Goal: Transaction & Acquisition: Purchase product/service

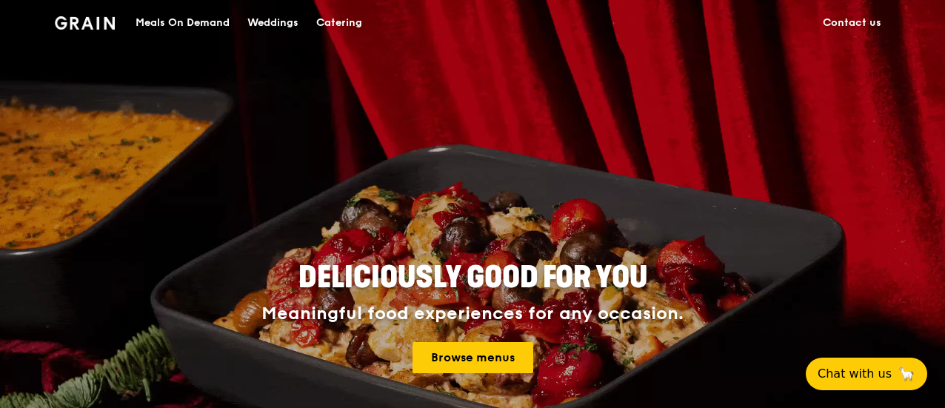
click at [341, 25] on div "Catering" at bounding box center [339, 23] width 46 height 44
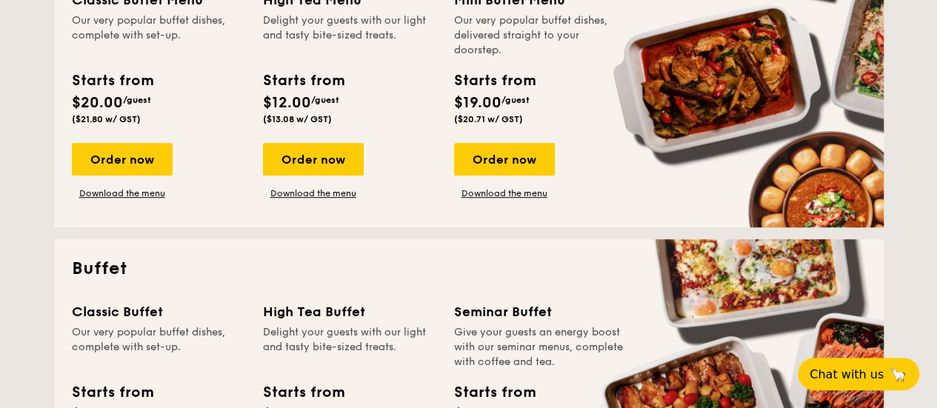
scroll to position [444, 0]
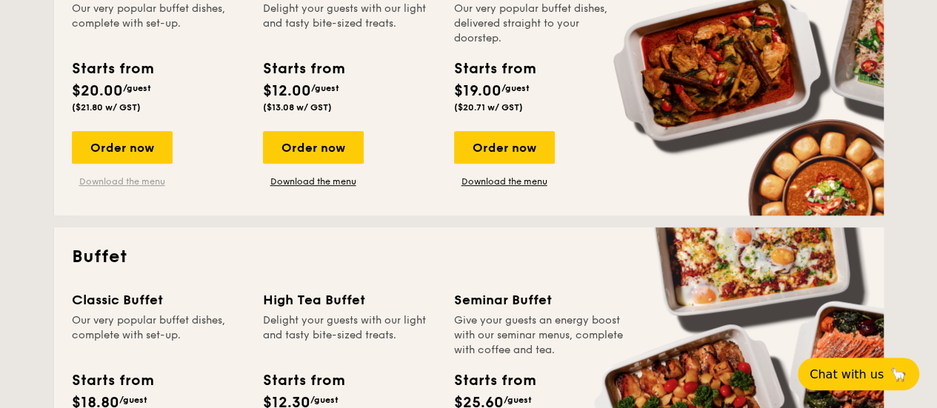
click at [128, 182] on link "Download the menu" at bounding box center [122, 182] width 101 height 12
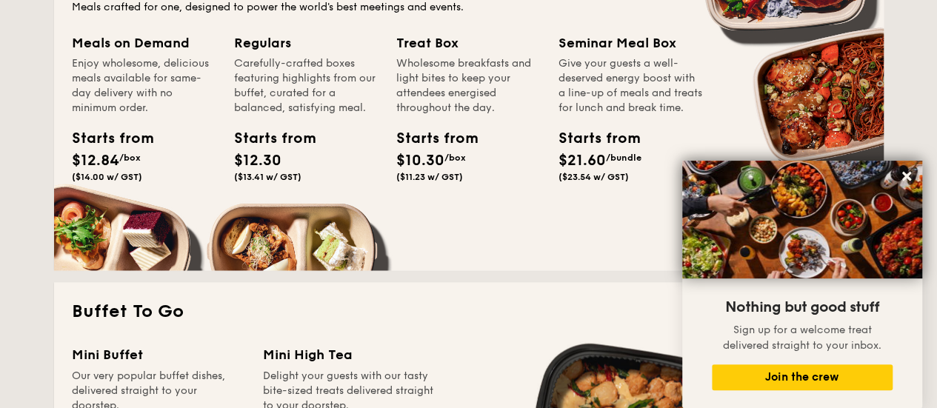
scroll to position [963, 0]
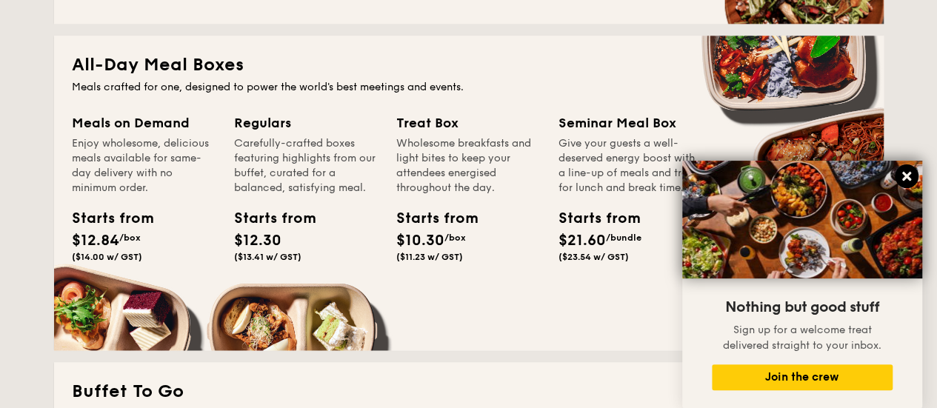
click at [909, 174] on icon at bounding box center [906, 176] width 9 height 9
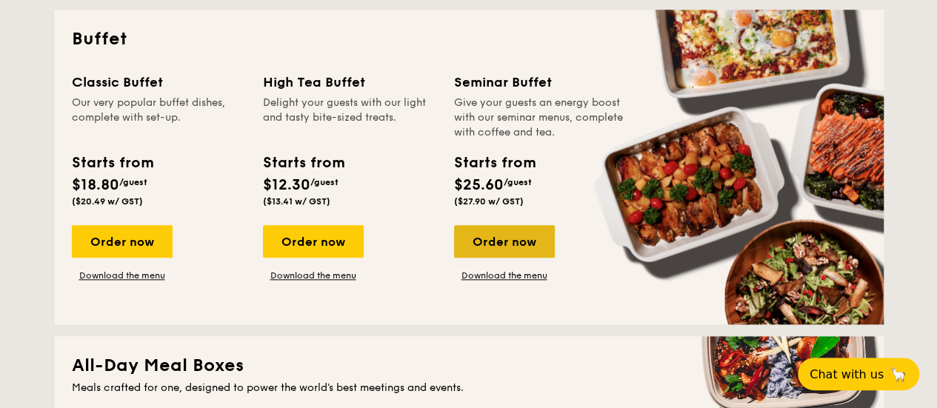
scroll to position [592, 0]
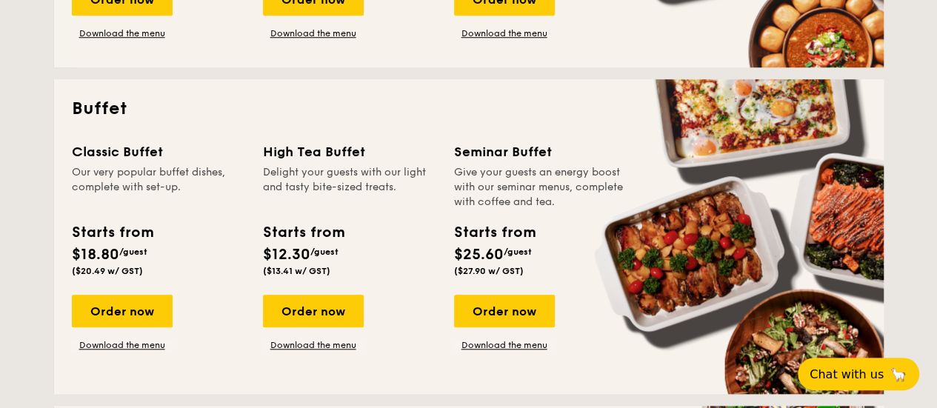
drag, startPoint x: 47, startPoint y: 97, endPoint x: 167, endPoint y: 359, distance: 288.6
click at [167, 359] on div "Classic Buffet Our very popular buffet dishes, complete with set-up. Starts fro…" at bounding box center [469, 258] width 794 height 235
drag, startPoint x: 168, startPoint y: 353, endPoint x: 52, endPoint y: 110, distance: 268.6
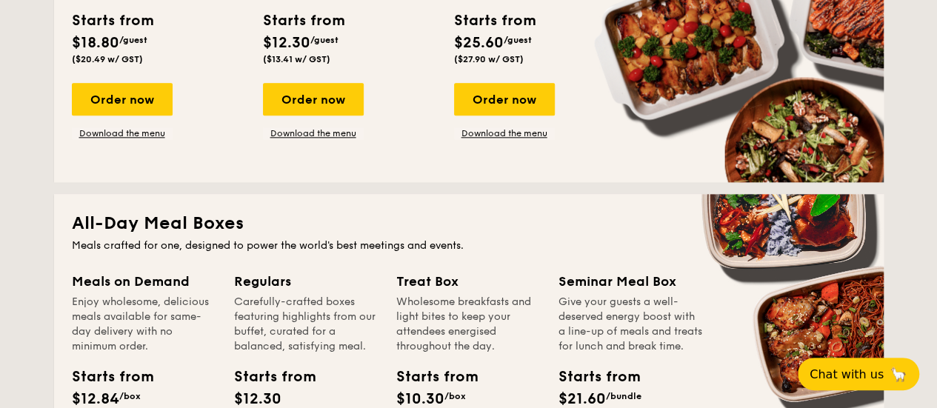
scroll to position [889, 0]
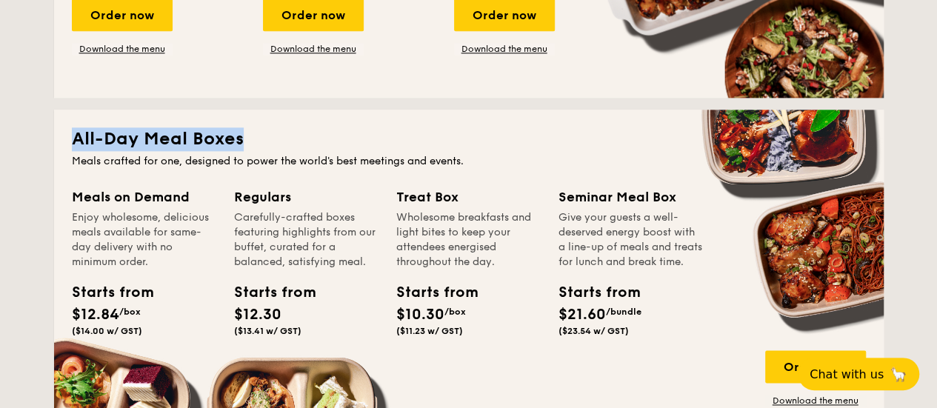
drag, startPoint x: 61, startPoint y: 125, endPoint x: 244, endPoint y: 141, distance: 183.7
click at [244, 141] on div "All-Day Meal Boxes Meals crafted for one, designed to power the world's best me…" at bounding box center [468, 267] width 829 height 315
click at [244, 141] on h2 "All-Day Meal Boxes" at bounding box center [469, 139] width 794 height 24
drag, startPoint x: 250, startPoint y: 150, endPoint x: 73, endPoint y: 142, distance: 177.9
click at [73, 142] on h2 "All-Day Meal Boxes" at bounding box center [469, 139] width 794 height 24
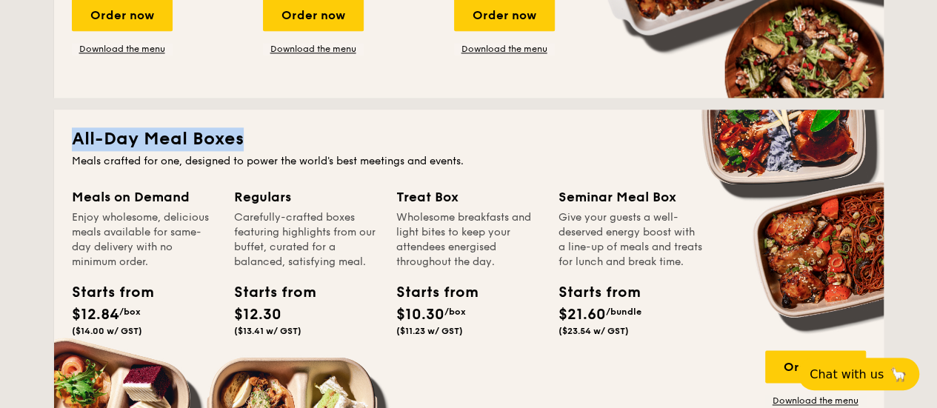
click at [73, 142] on h2 "All-Day Meal Boxes" at bounding box center [469, 139] width 794 height 24
drag, startPoint x: 74, startPoint y: 141, endPoint x: 238, endPoint y: 143, distance: 164.4
click at [238, 143] on h2 "All-Day Meal Boxes" at bounding box center [469, 139] width 794 height 24
drag, startPoint x: 238, startPoint y: 143, endPoint x: 240, endPoint y: 151, distance: 8.3
click at [239, 144] on h2 "All-Day Meal Boxes" at bounding box center [469, 139] width 794 height 24
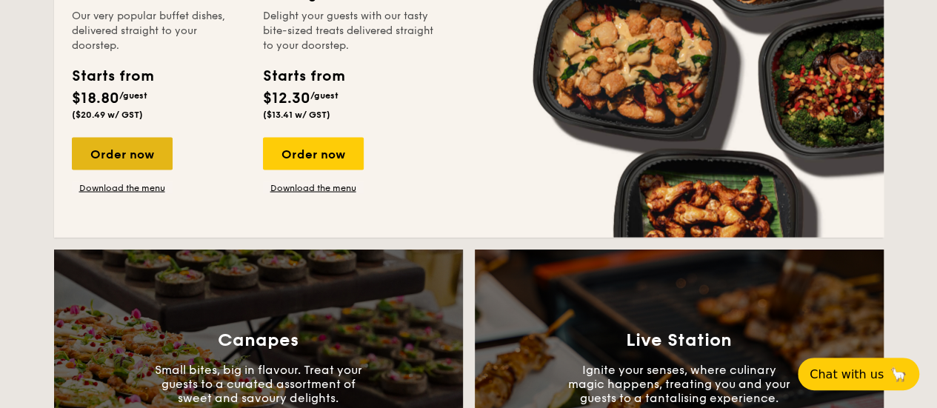
scroll to position [1407, 0]
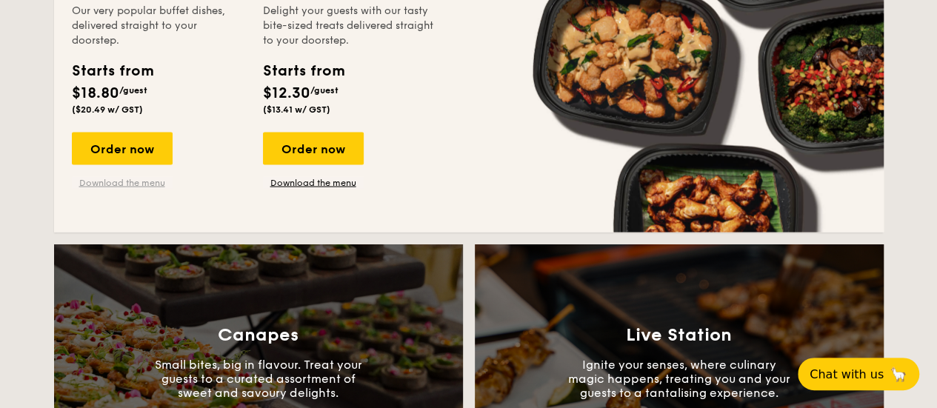
click at [127, 180] on link "Download the menu" at bounding box center [122, 183] width 101 height 12
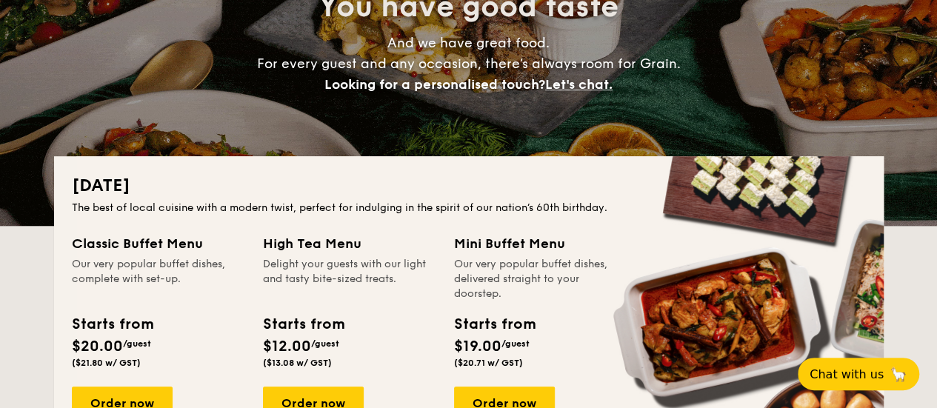
scroll to position [444, 0]
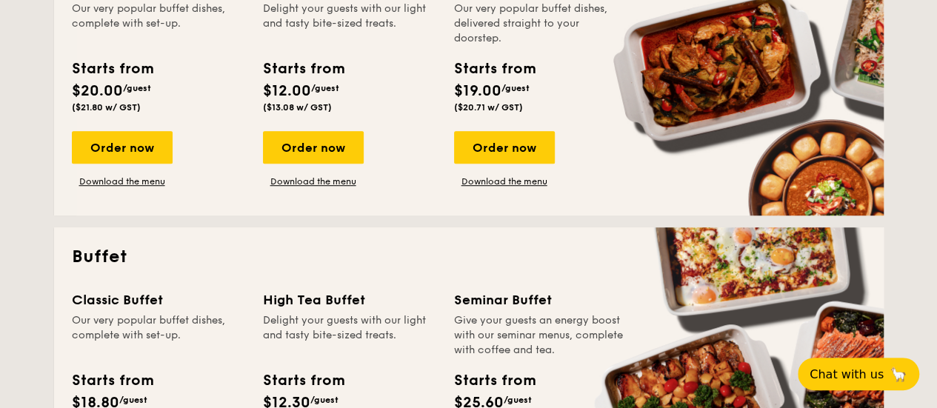
drag, startPoint x: 122, startPoint y: 152, endPoint x: 123, endPoint y: 166, distance: 14.1
click at [122, 152] on div "Order now" at bounding box center [122, 147] width 101 height 33
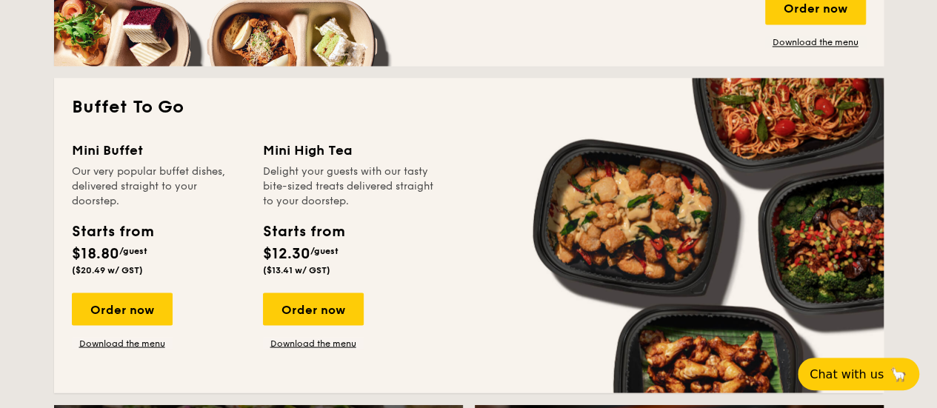
scroll to position [1249, 0]
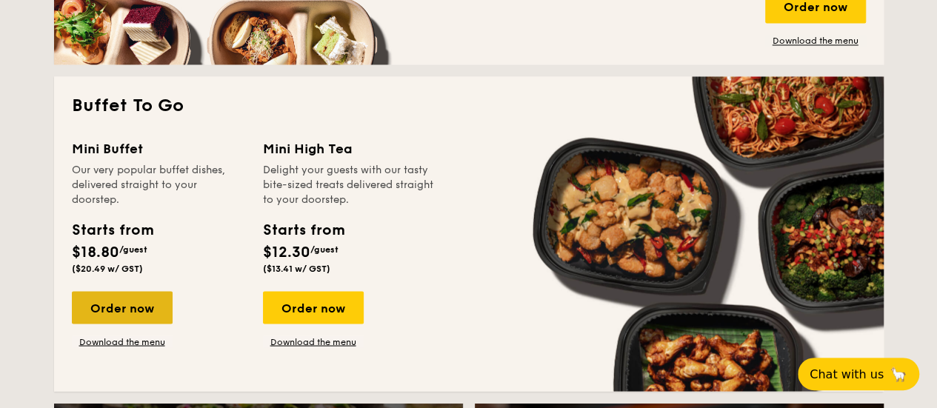
click at [135, 307] on div "Order now" at bounding box center [122, 307] width 101 height 33
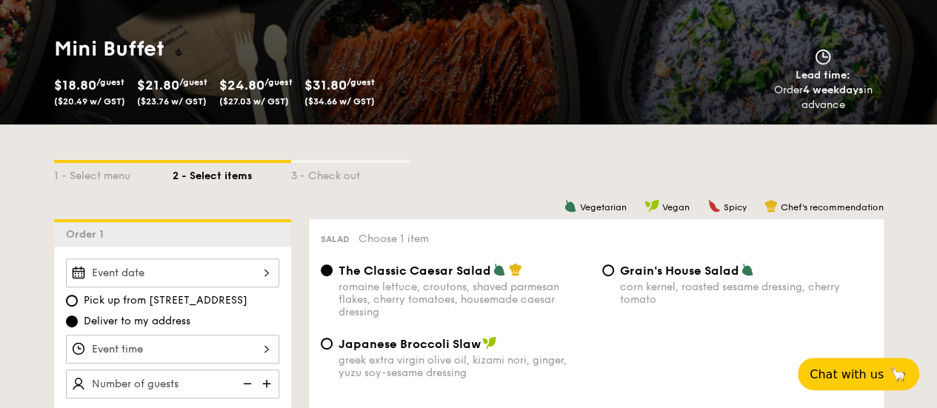
scroll to position [222, 0]
